Goal: Information Seeking & Learning: Understand process/instructions

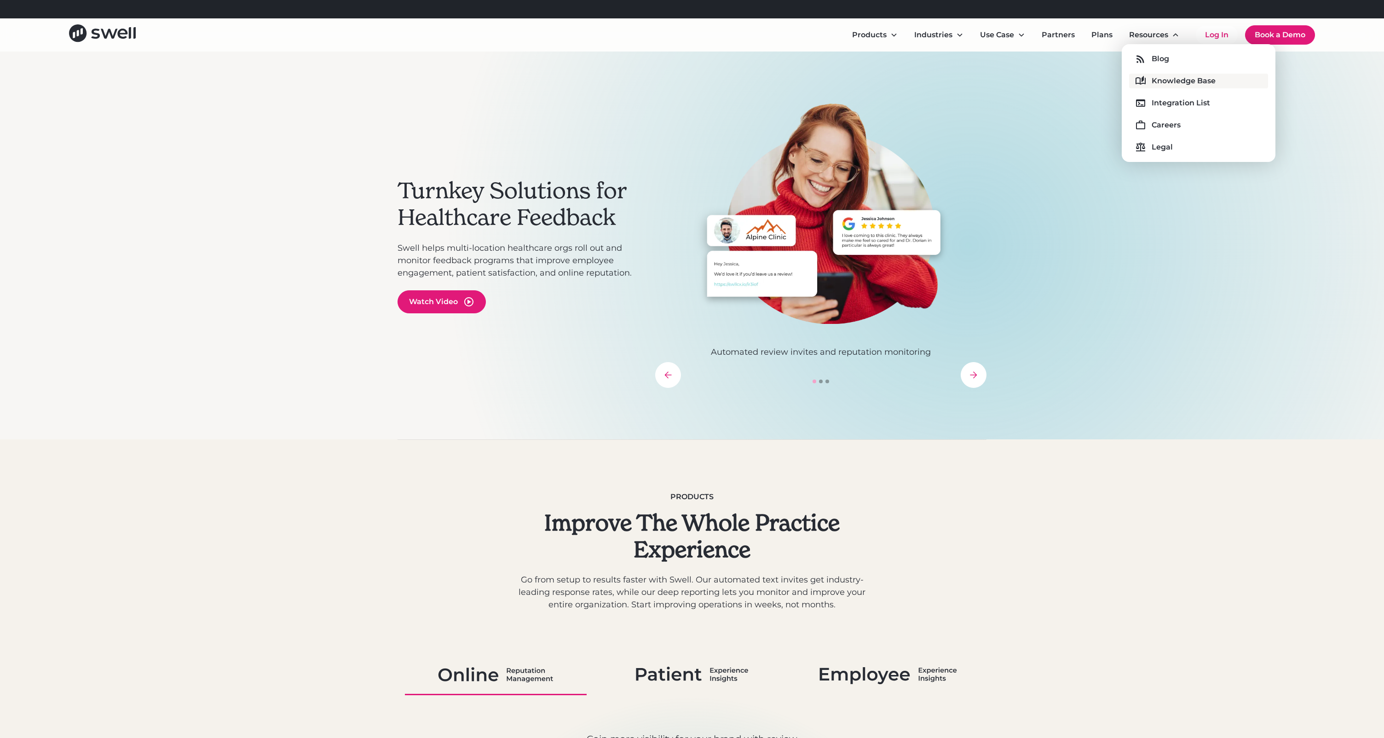
click at [1165, 75] on div "Knowledge Base" at bounding box center [1183, 80] width 64 height 11
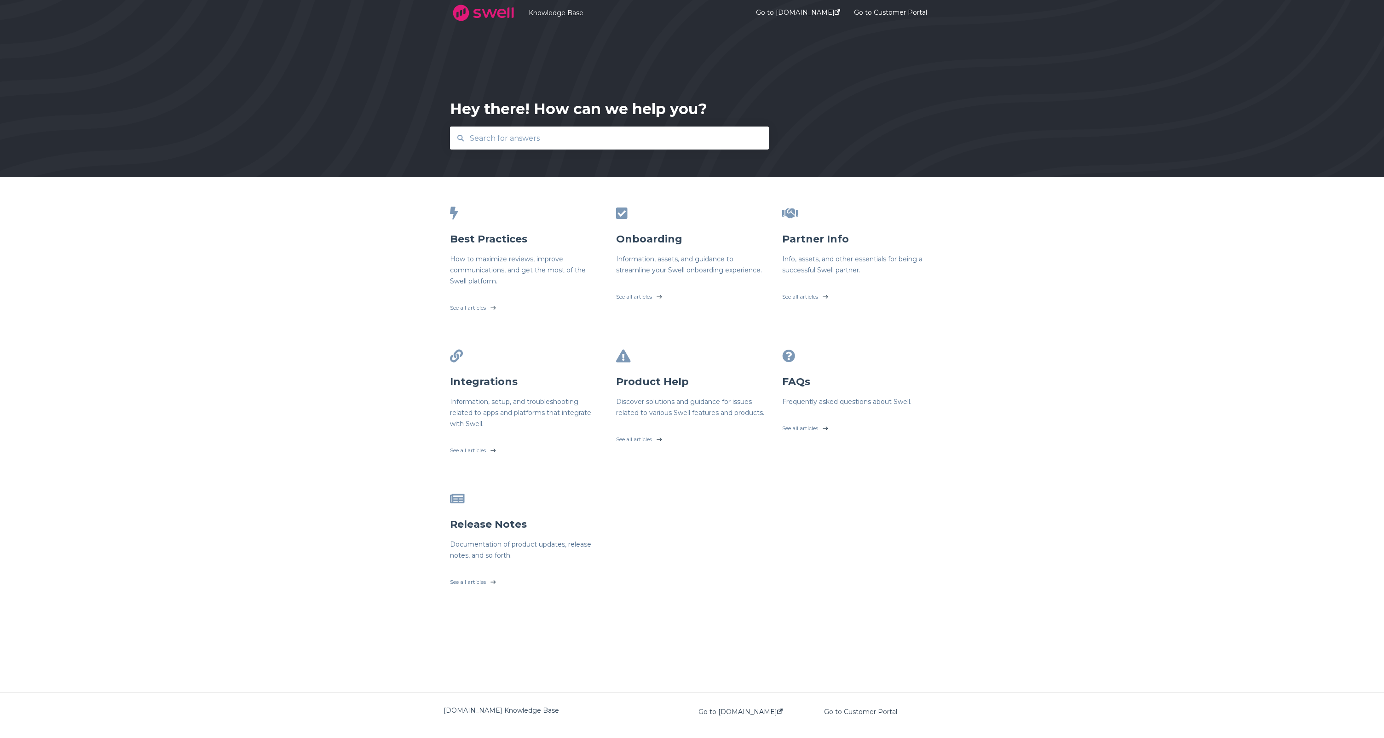
click at [633, 145] on input "text" at bounding box center [609, 138] width 291 height 20
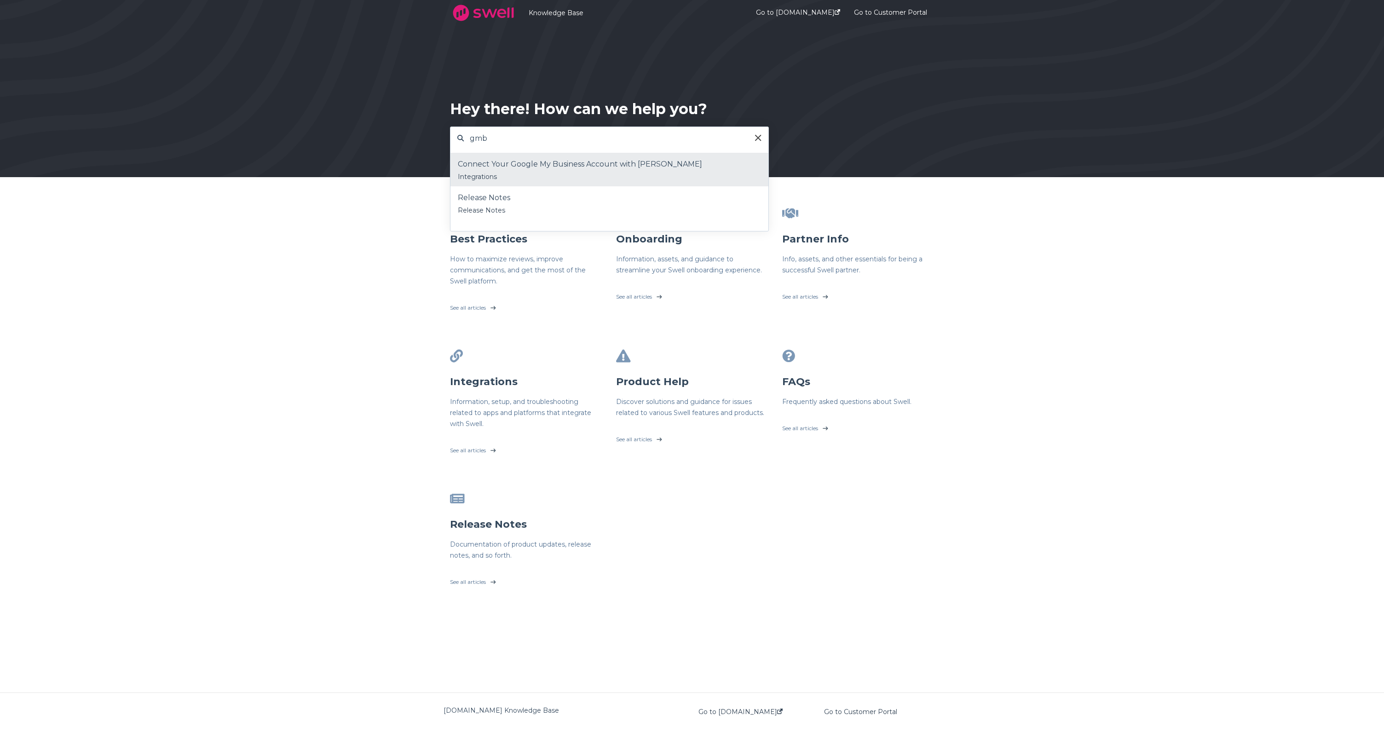
type input "gmb"
click at [650, 162] on div "Connect Your Google My Business Account with Swell" at bounding box center [609, 164] width 303 height 14
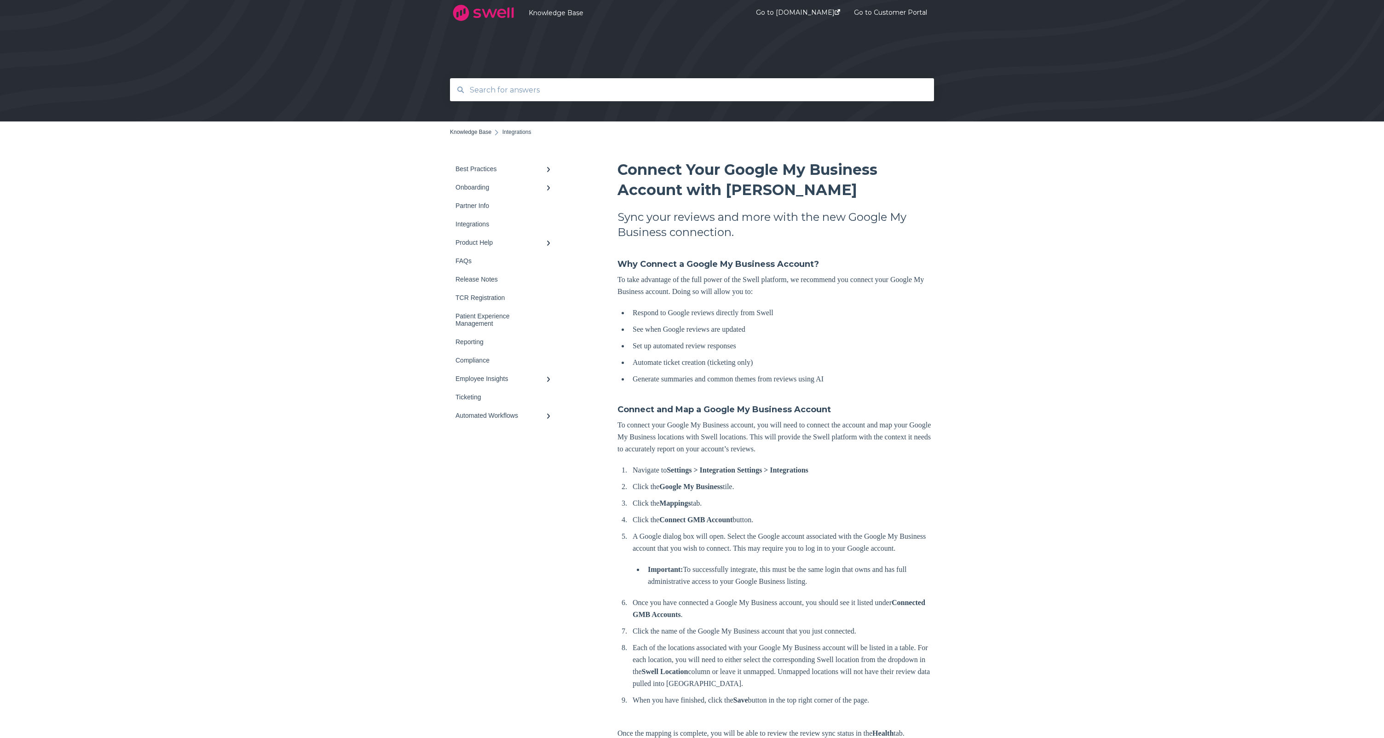
scroll to position [151, 0]
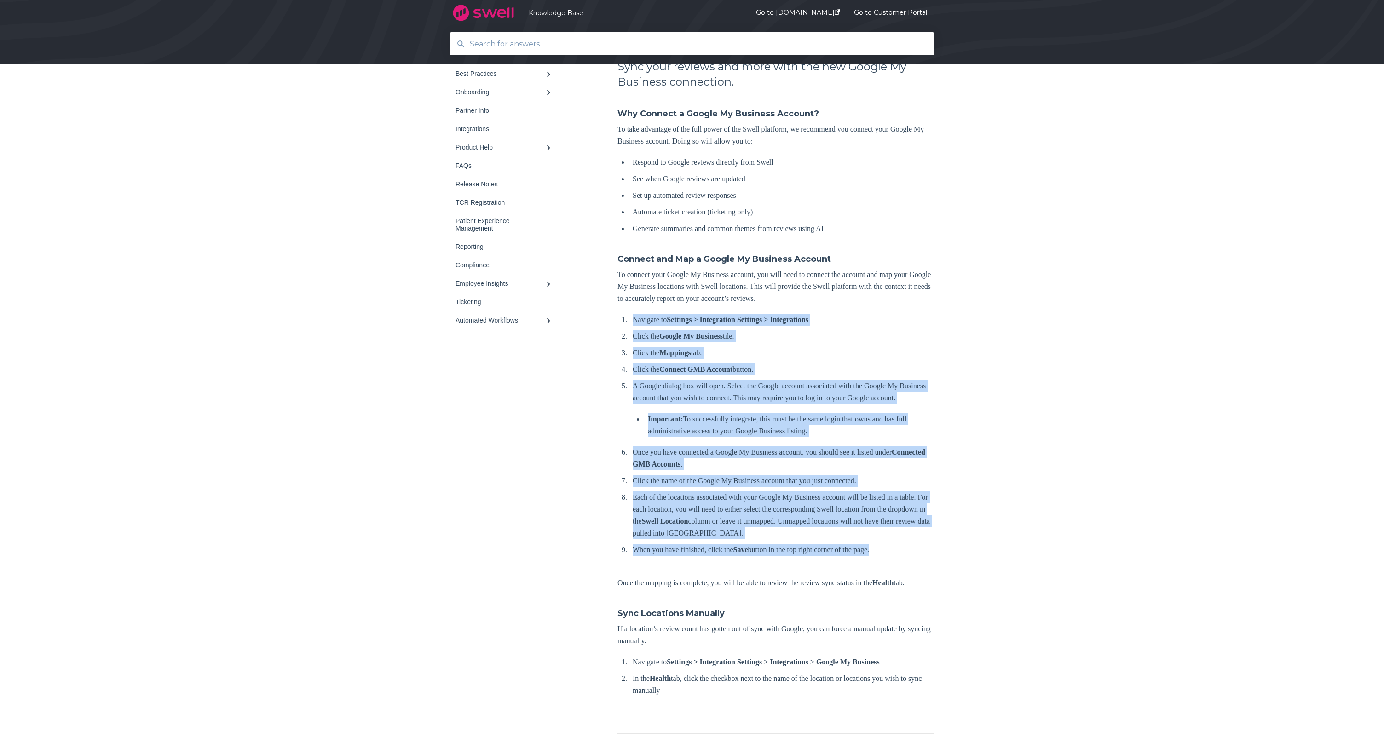
drag, startPoint x: 619, startPoint y: 316, endPoint x: 897, endPoint y: 561, distance: 370.9
click at [897, 566] on div "Connect Your Google My Business Account with [PERSON_NAME] Sync your reviews an…" at bounding box center [775, 357] width 316 height 696
copy ol "Loremips do Sitametc > Adipiscinge Seddoeiu > Temporincidi Utlab etd Magnaa En …"
